Goal: Information Seeking & Learning: Understand process/instructions

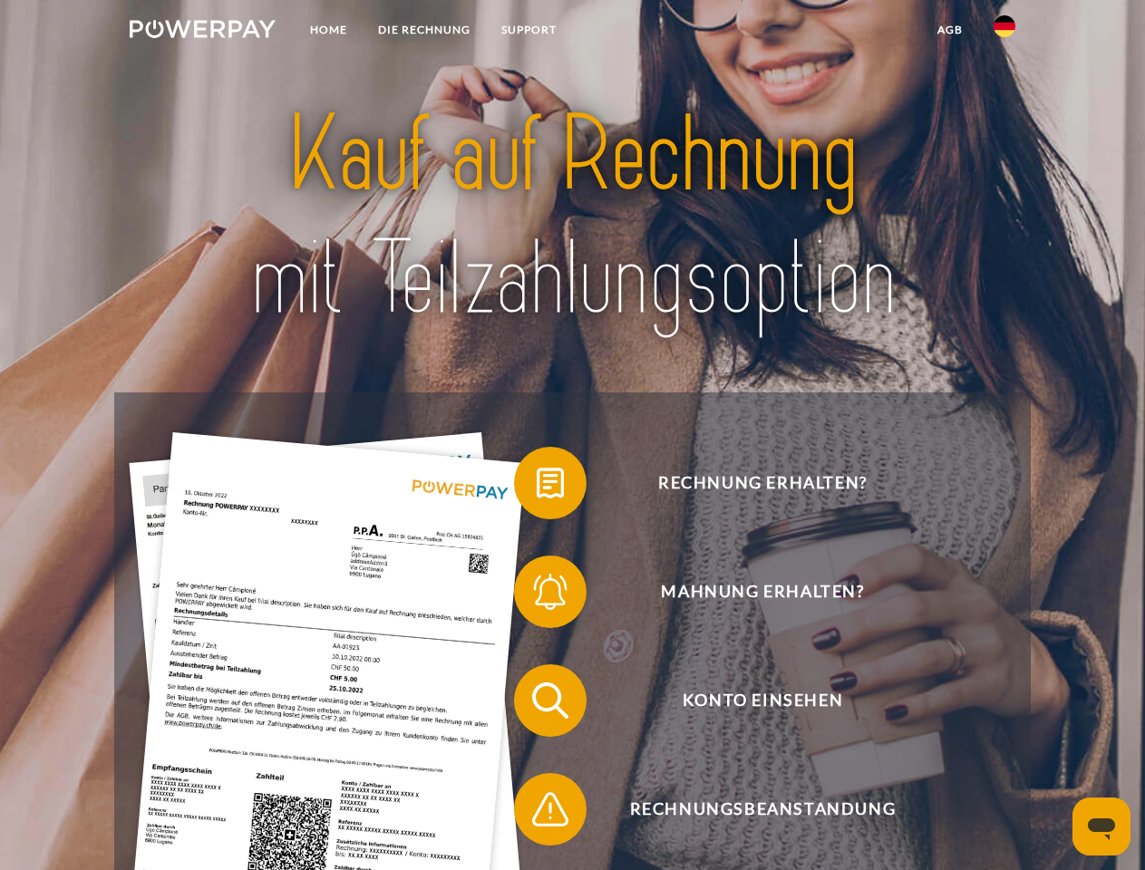
click at [202, 32] on img at bounding box center [203, 29] width 146 height 18
click at [1005, 32] on img at bounding box center [1005, 26] width 22 height 22
click at [949, 30] on link "agb" at bounding box center [950, 30] width 56 height 33
click at [537, 487] on span at bounding box center [523, 483] width 91 height 91
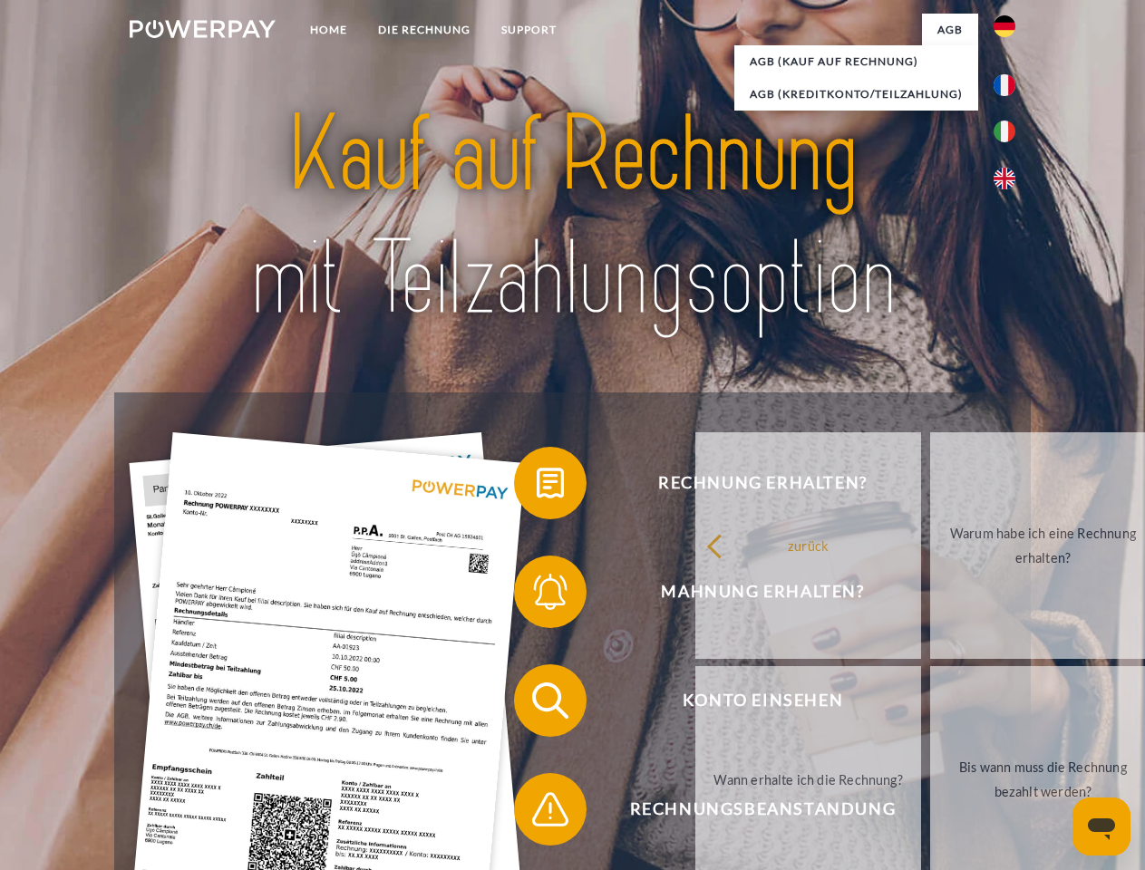
click at [537, 596] on div "Rechnung erhalten? Mahnung erhalten? Konto einsehen" at bounding box center [572, 755] width 916 height 725
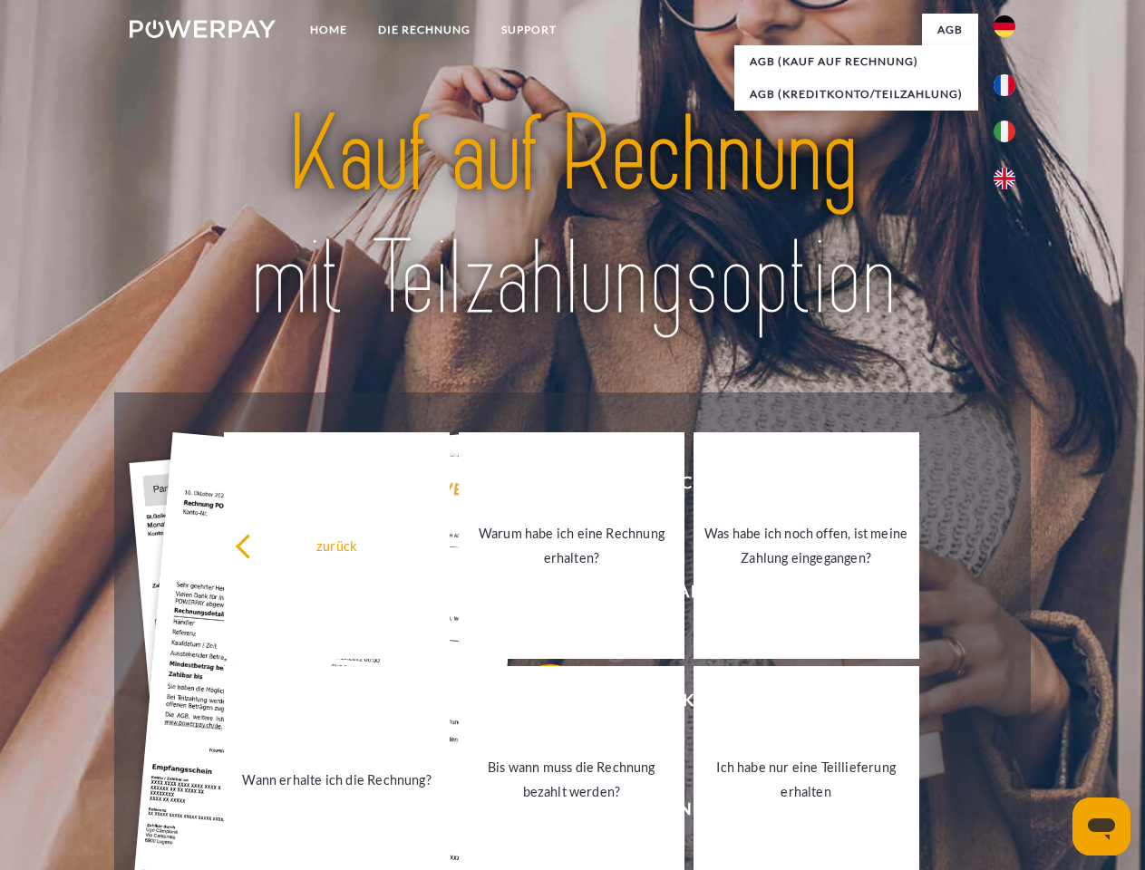
click at [537, 704] on link "Bis wann muss die Rechnung bezahlt werden?" at bounding box center [572, 779] width 226 height 227
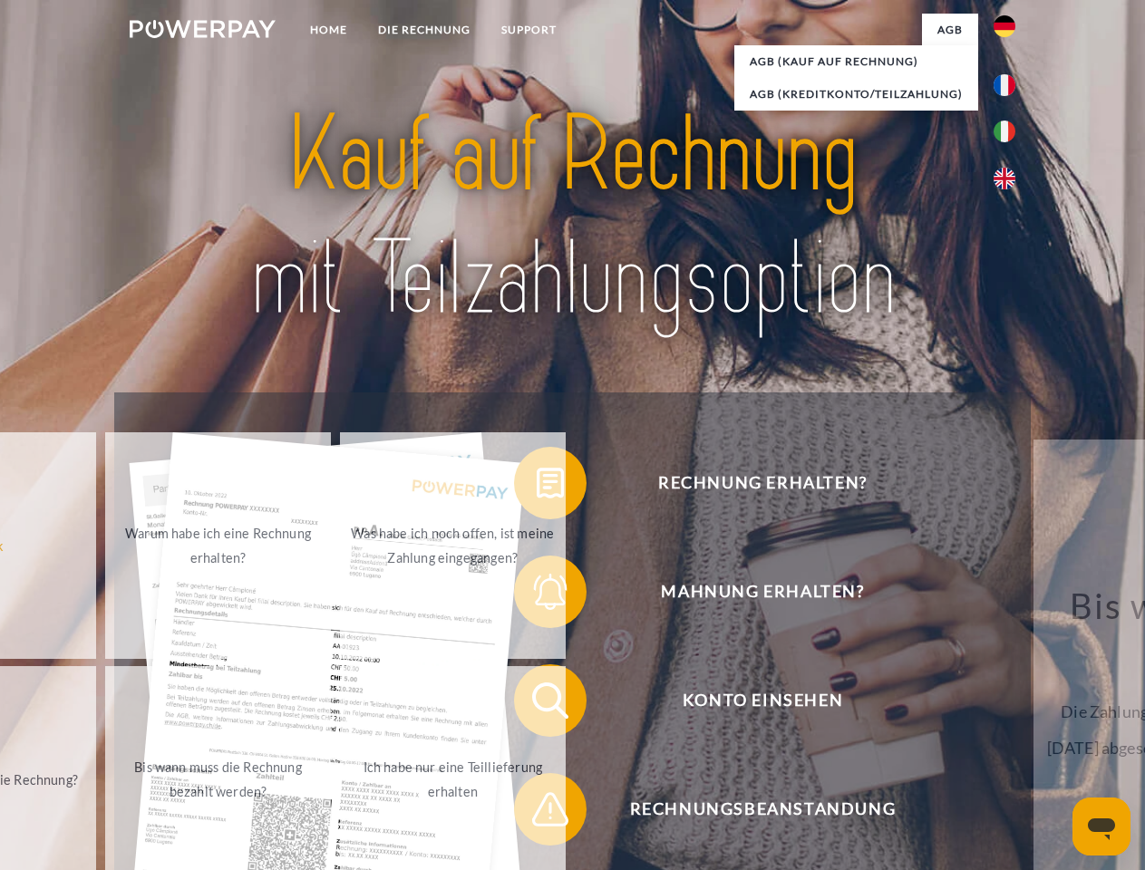
click at [537, 813] on div "Rechnung erhalten? Mahnung erhalten? Konto einsehen" at bounding box center [572, 755] width 916 height 725
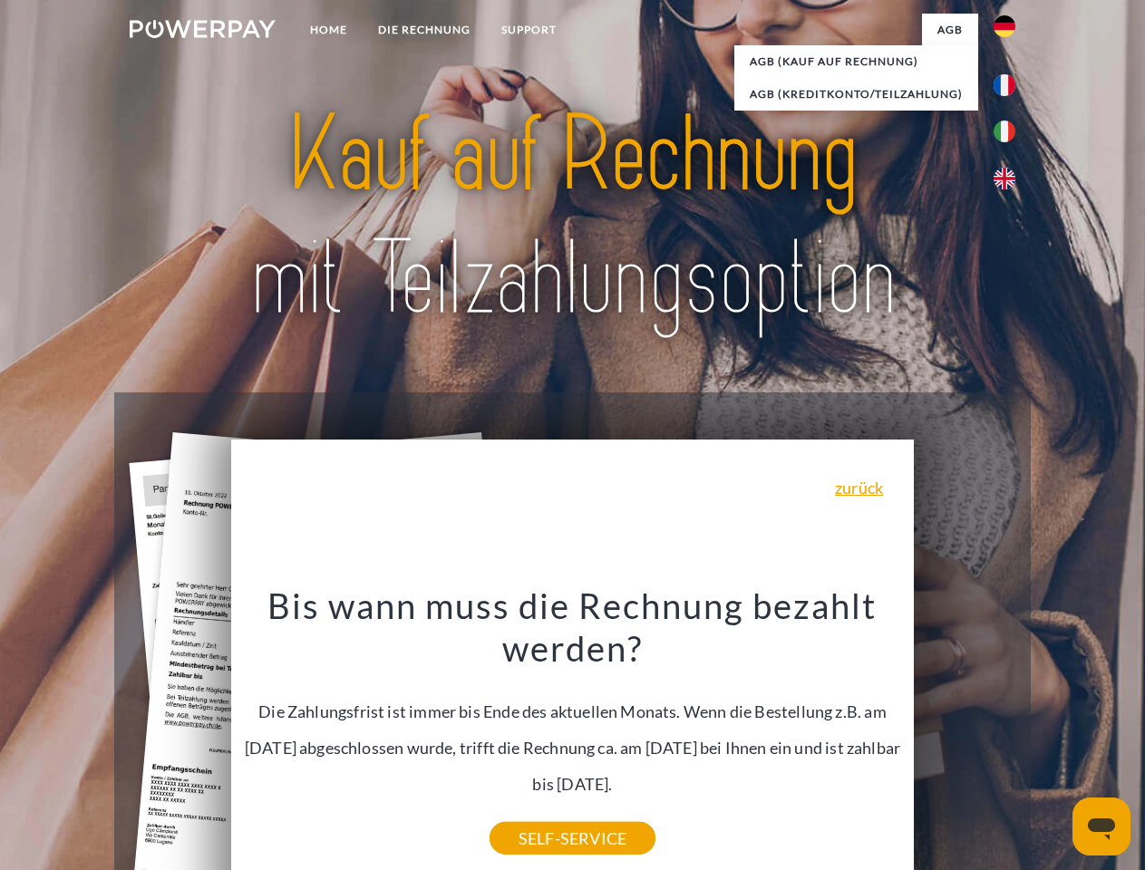
click at [1102, 827] on icon "Messaging-Fenster öffnen" at bounding box center [1101, 830] width 27 height 22
